Goal: Task Accomplishment & Management: Manage account settings

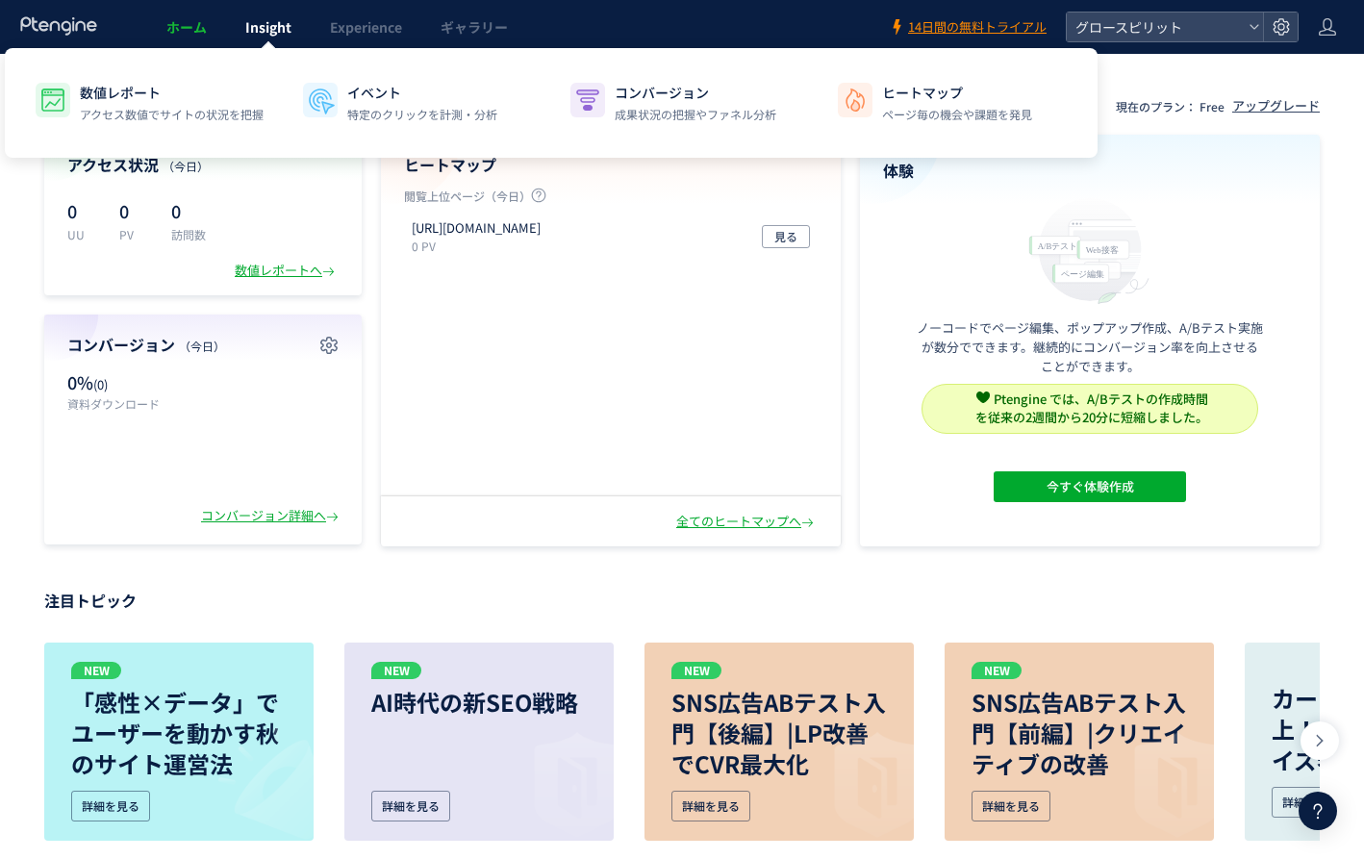
click at [278, 22] on span "Insight" at bounding box center [268, 26] width 46 height 19
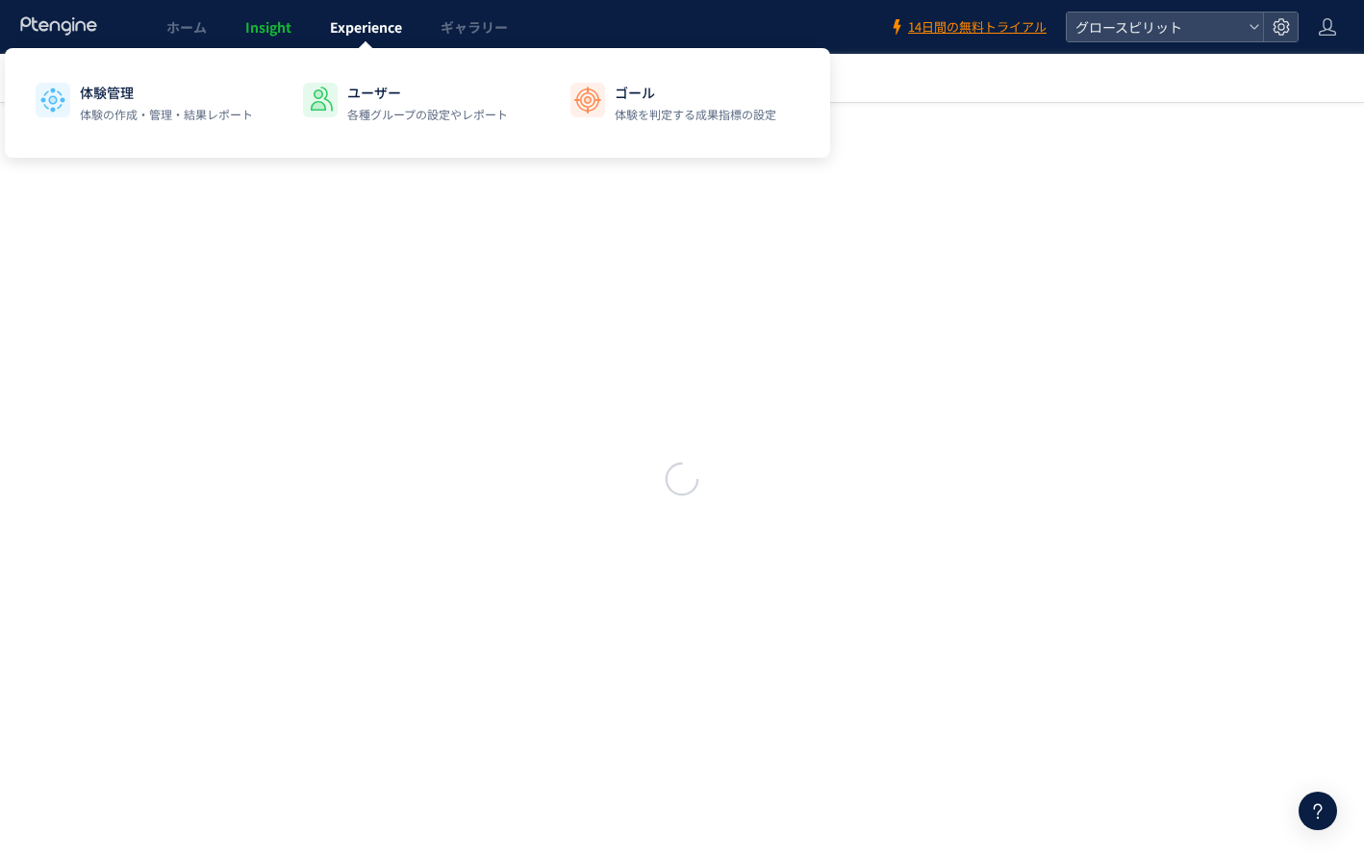
click at [380, 28] on span "Experience" at bounding box center [366, 26] width 72 height 19
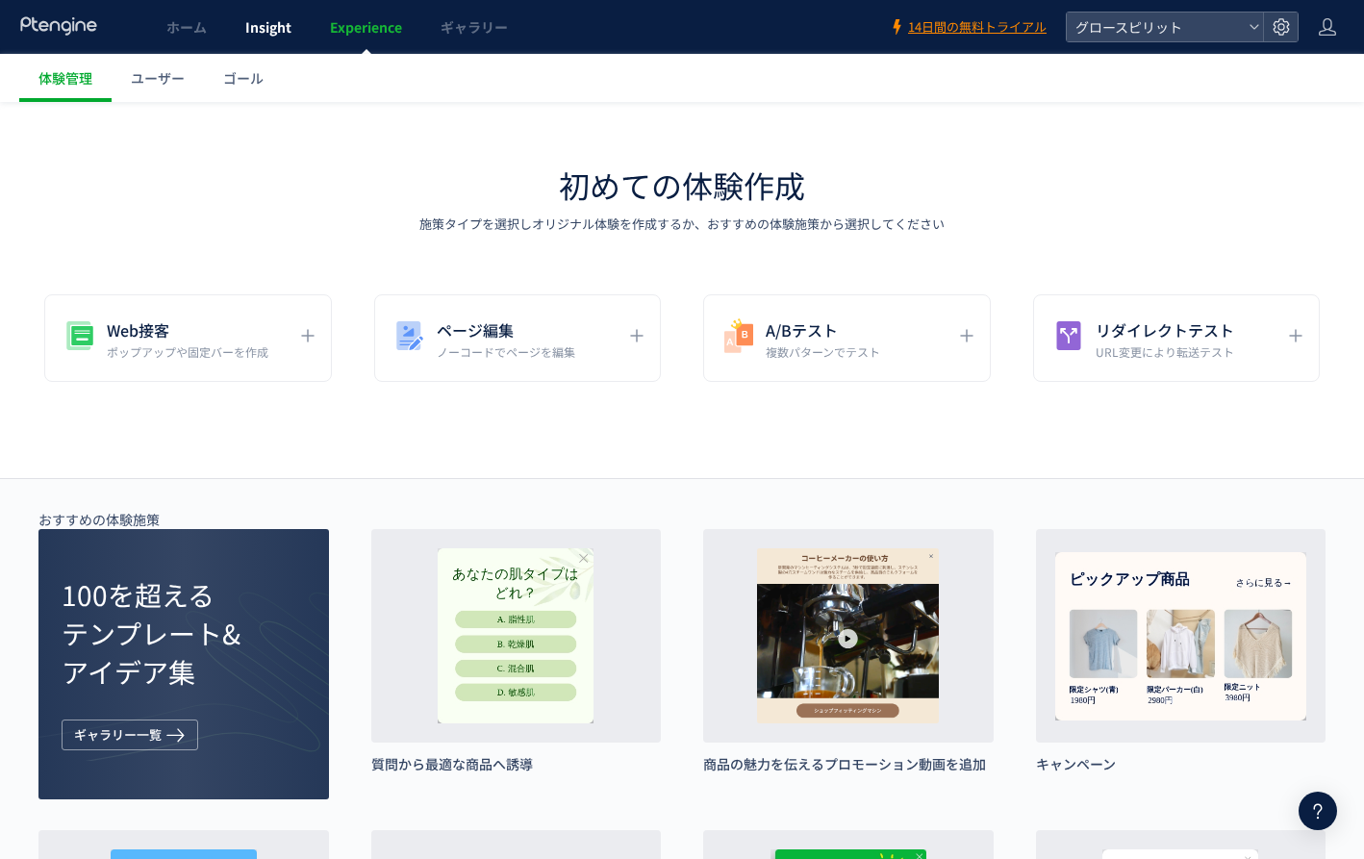
click at [262, 21] on span "Insight" at bounding box center [268, 26] width 46 height 19
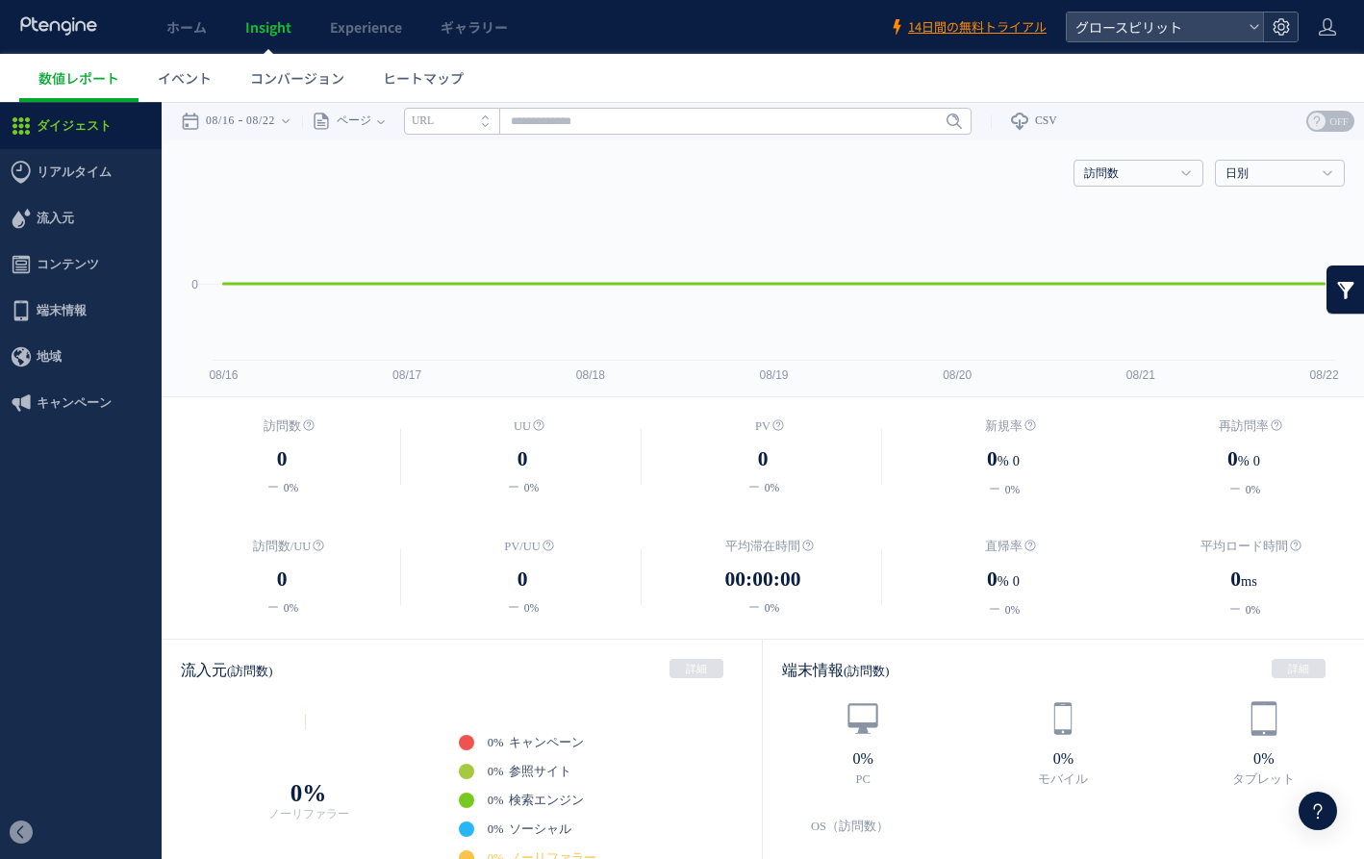
click at [1286, 25] on icon at bounding box center [1280, 26] width 19 height 19
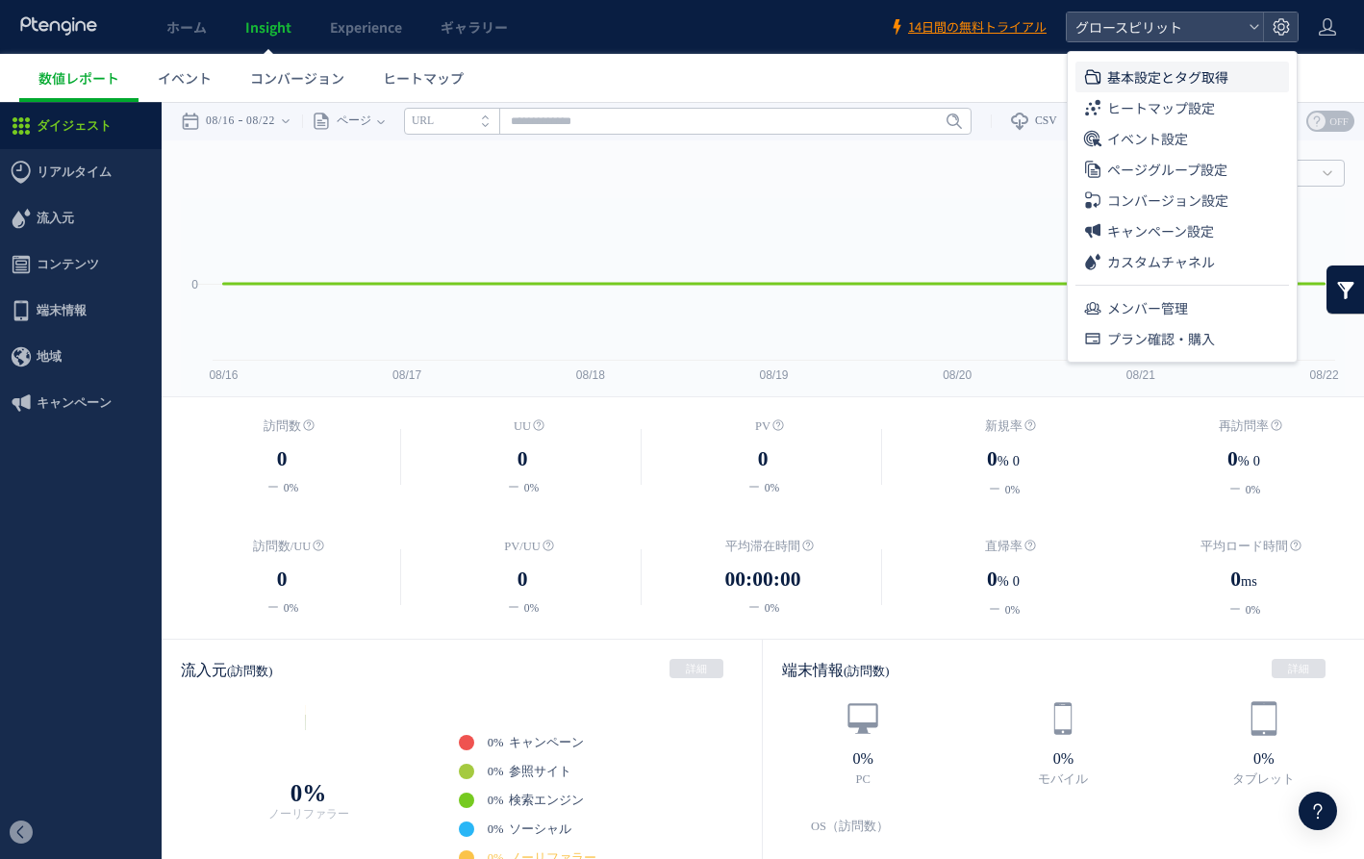
click at [1242, 92] on li "基本設定とタグ取得" at bounding box center [1181, 107] width 213 height 31
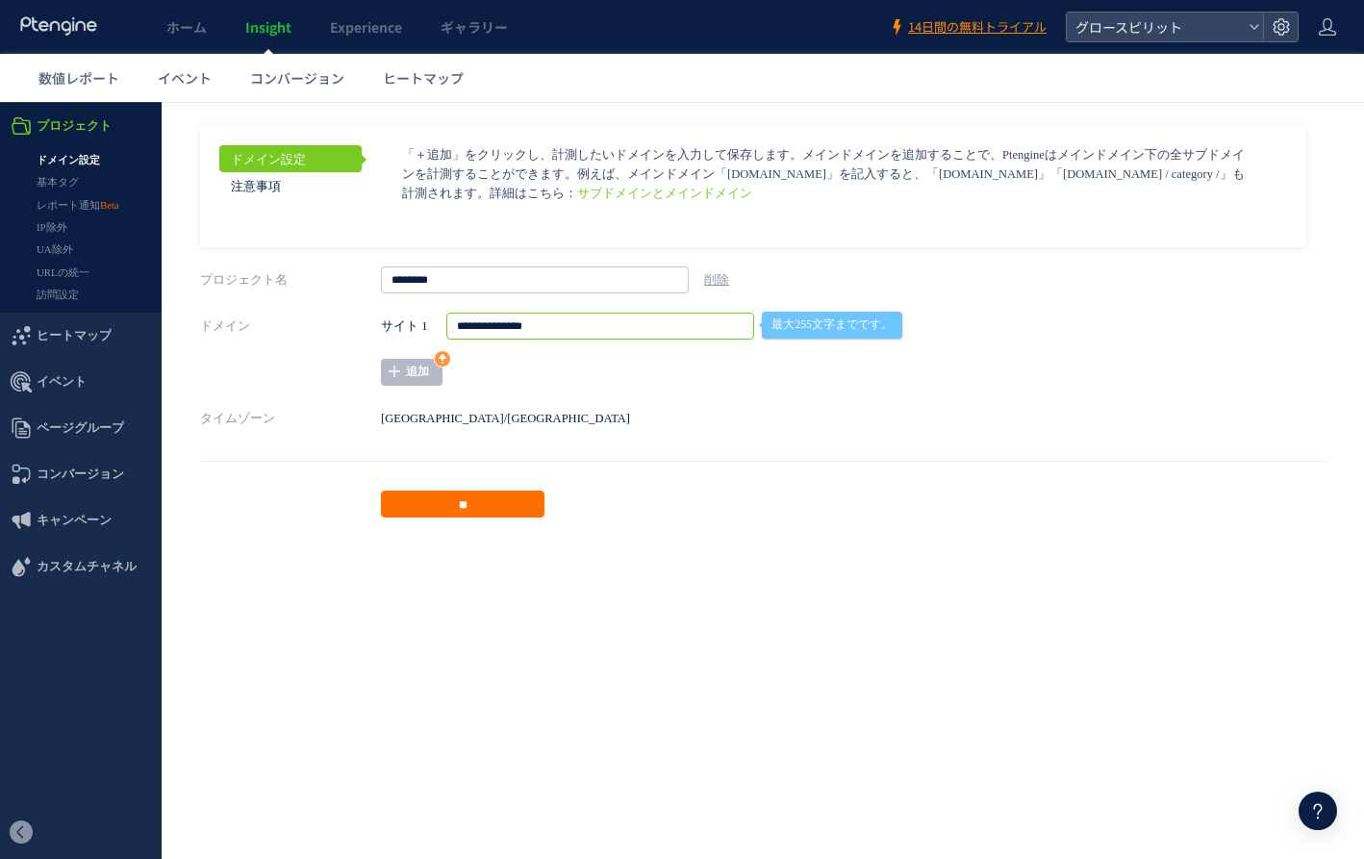
click at [601, 325] on input "**********" at bounding box center [600, 326] width 308 height 27
